Goal: Navigation & Orientation: Find specific page/section

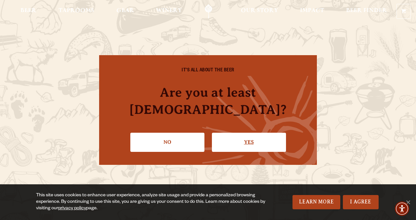
click at [251, 133] on link "Yes" at bounding box center [249, 142] width 74 height 19
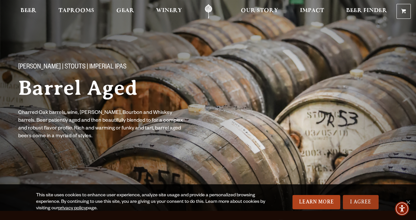
click at [359, 206] on link "I Agree" at bounding box center [361, 202] width 36 height 14
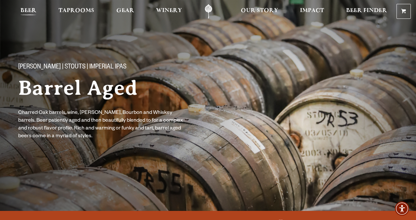
click at [29, 11] on span "Beer" at bounding box center [28, 10] width 16 height 5
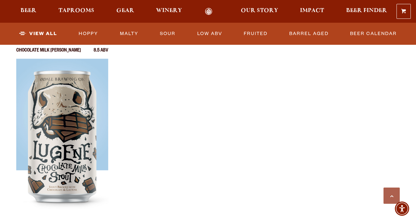
scroll to position [1138, 0]
